Goal: Transaction & Acquisition: Purchase product/service

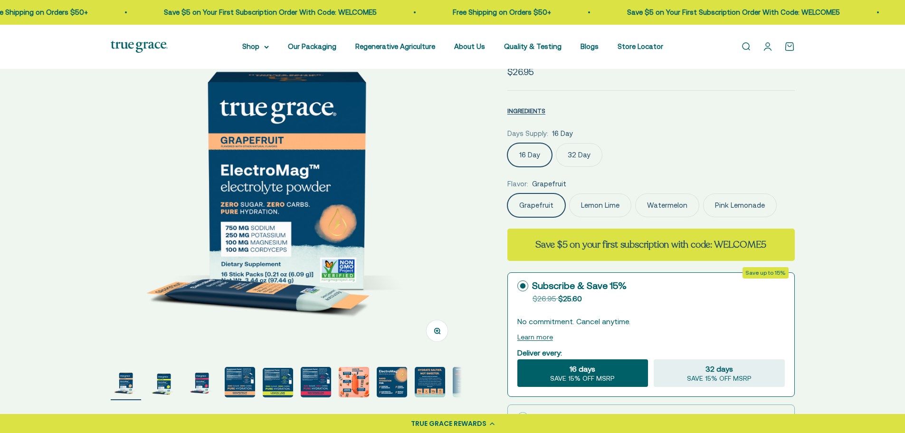
select select "3"
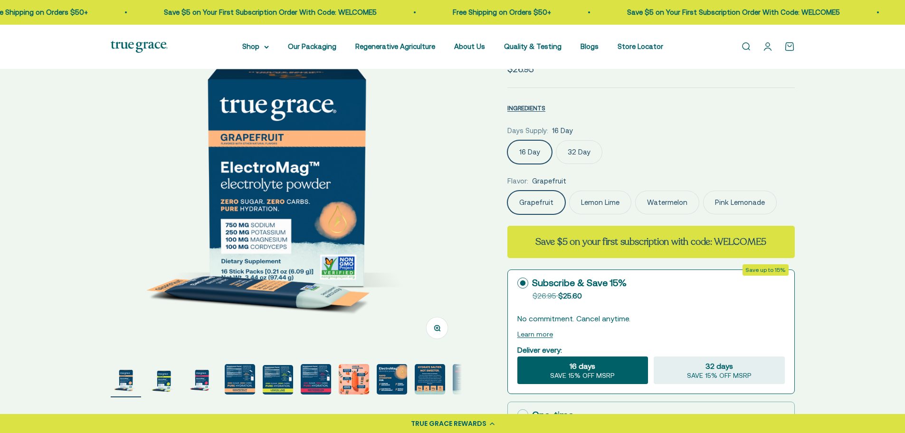
scroll to position [95, 0]
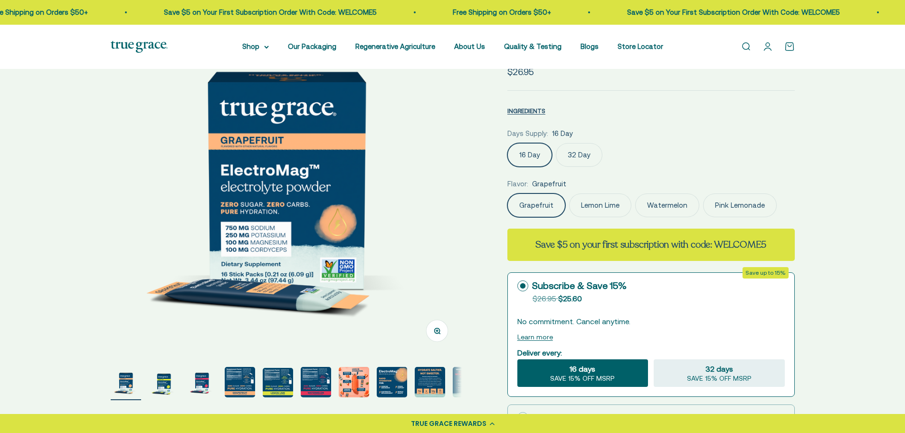
click at [164, 381] on img "Go to item 2" at bounding box center [164, 382] width 30 height 30
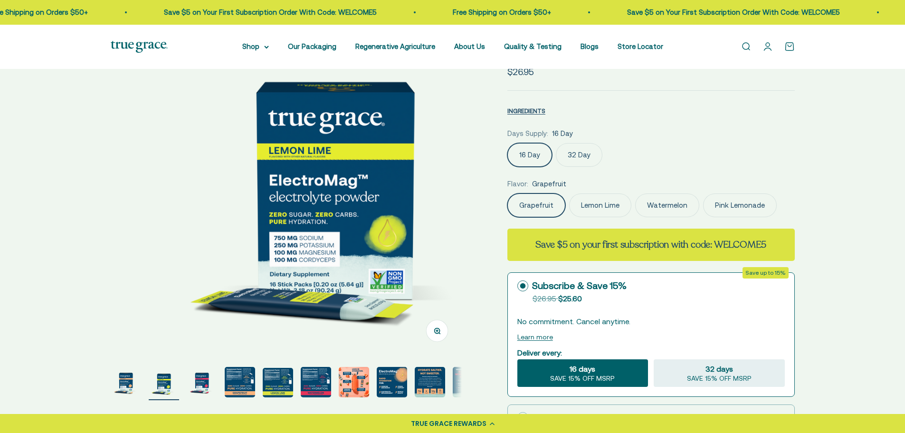
scroll to position [0, 362]
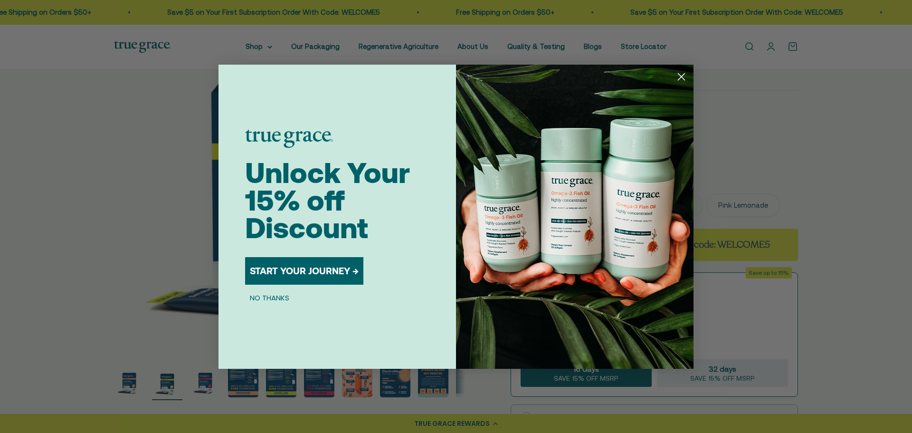
click at [683, 76] on circle "Close dialog" at bounding box center [682, 76] width 16 height 16
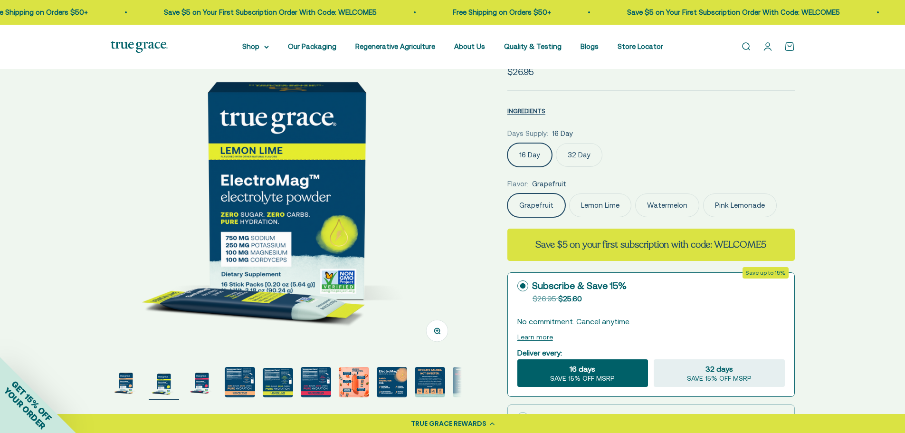
click at [125, 384] on img "Go to item 1" at bounding box center [126, 382] width 30 height 30
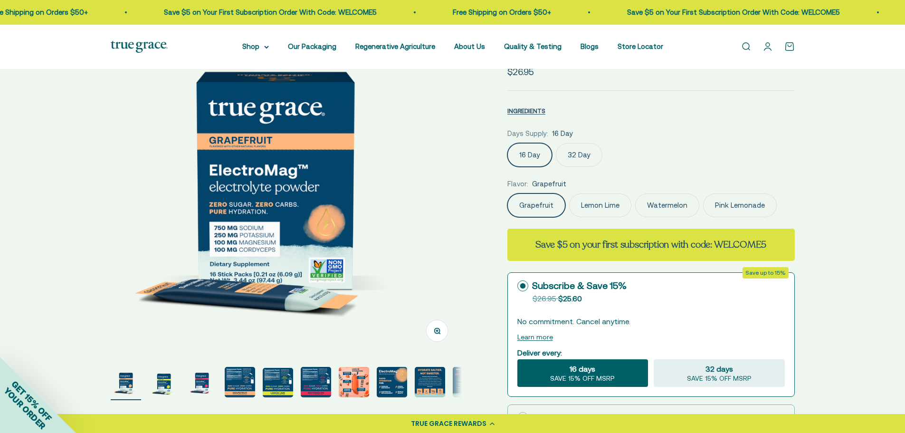
scroll to position [0, 0]
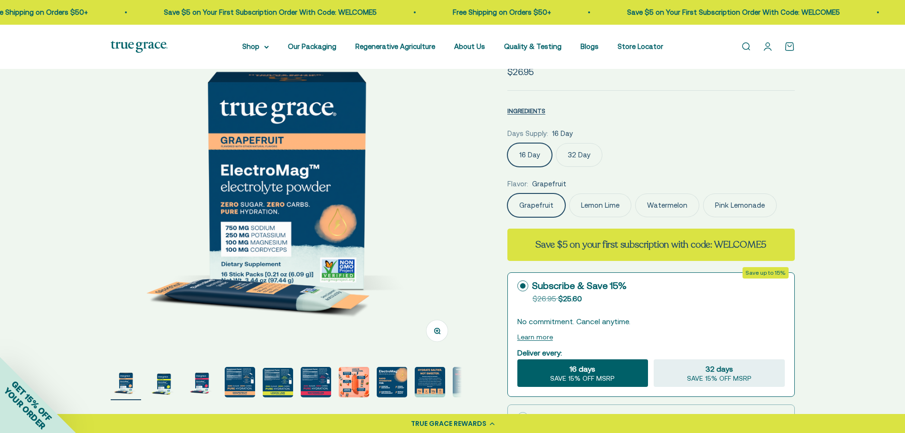
click at [170, 383] on img "Go to item 2" at bounding box center [164, 382] width 30 height 30
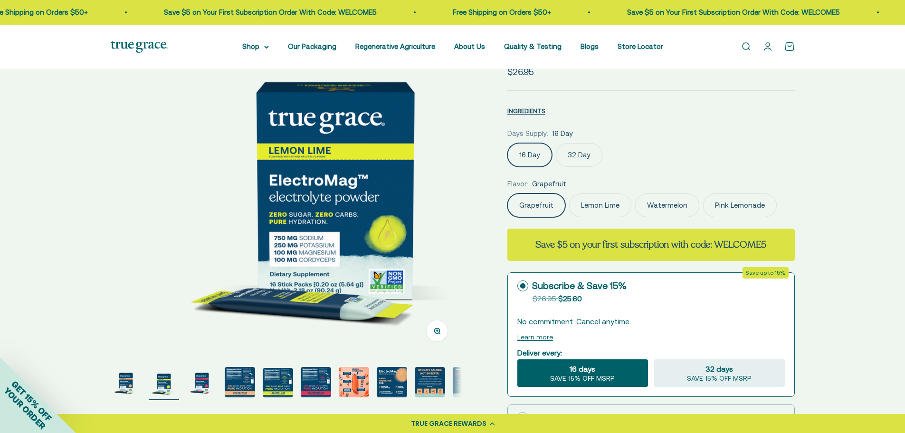
scroll to position [0, 362]
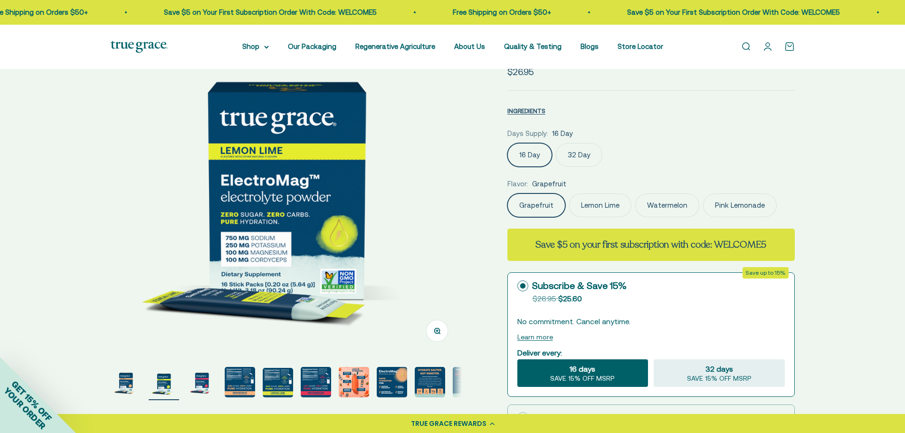
click at [200, 382] on img "Go to item 3" at bounding box center [202, 382] width 30 height 30
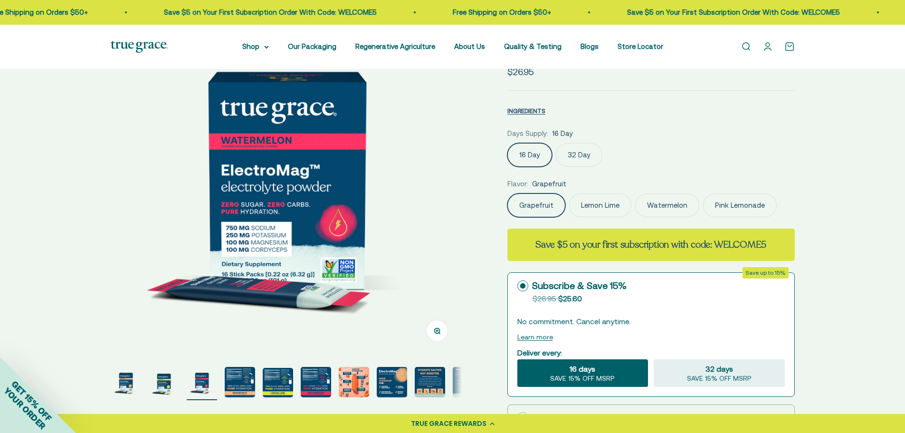
scroll to position [0, 725]
click at [314, 380] on img "Go to item 6" at bounding box center [316, 382] width 30 height 30
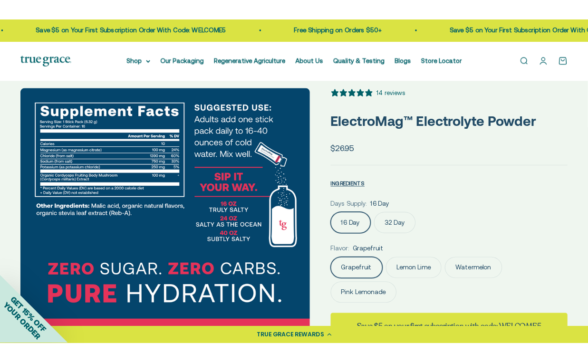
scroll to position [0, 0]
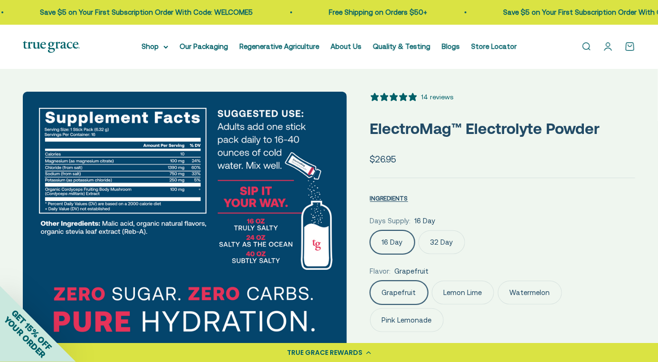
click at [446, 241] on label "32 Day" at bounding box center [442, 242] width 47 height 24
click at [370, 230] on input "32 Day" at bounding box center [370, 230] width 0 height 0
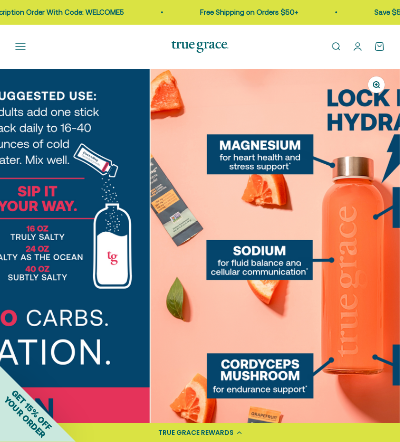
scroll to position [0, 2005]
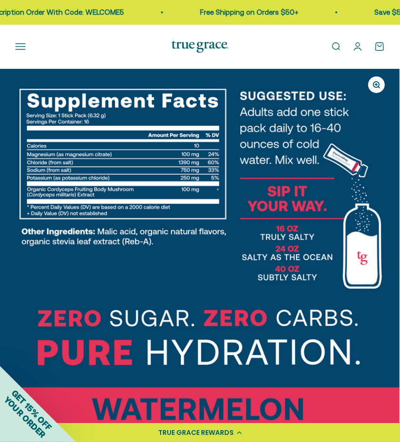
click at [374, 116] on img at bounding box center [200, 269] width 400 height 400
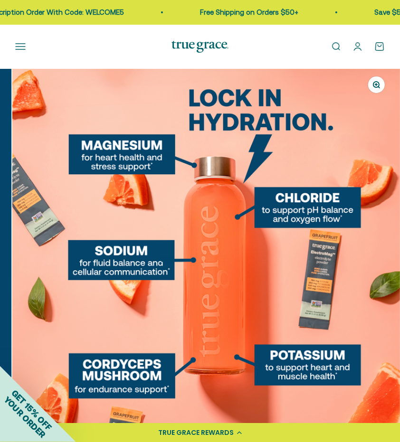
scroll to position [0, 2406]
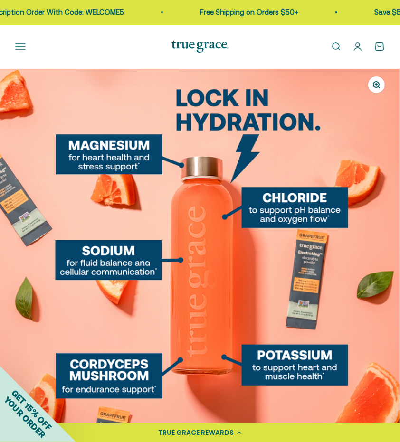
click at [45, 240] on img at bounding box center [200, 269] width 400 height 400
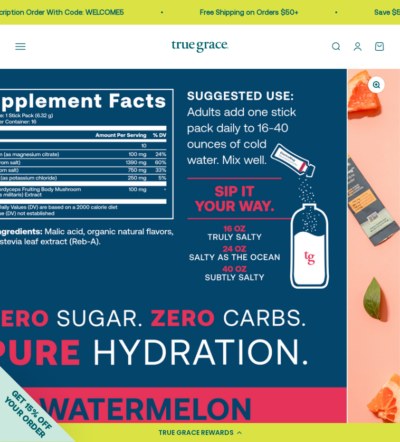
scroll to position [0, 2005]
